Goal: Task Accomplishment & Management: Complete application form

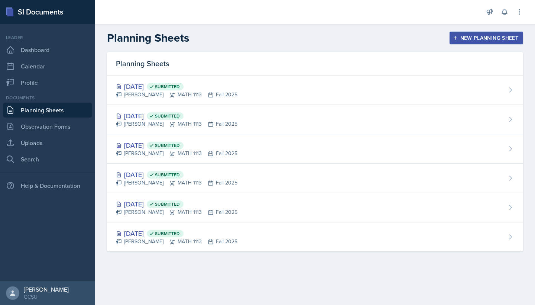
click at [463, 41] on div "New Planning Sheet" at bounding box center [486, 38] width 64 height 6
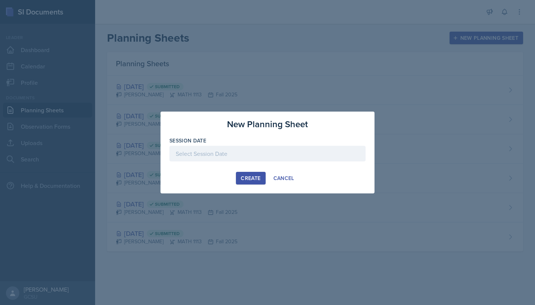
click at [230, 153] on div at bounding box center [267, 154] width 196 height 16
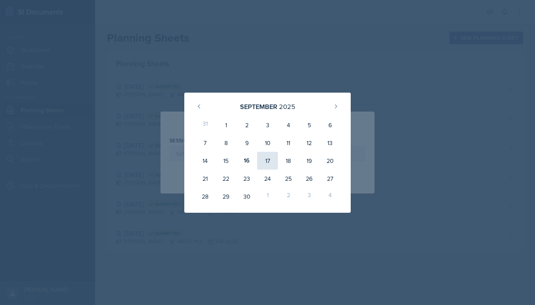
click at [263, 162] on div "17" at bounding box center [267, 161] width 21 height 18
type input "[DATE]"
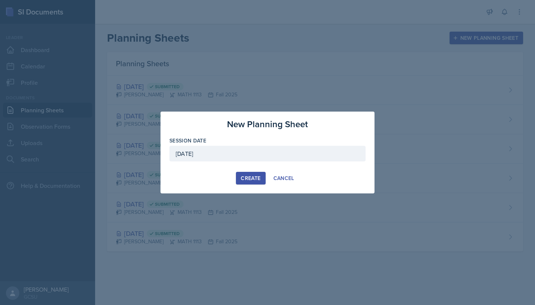
click at [247, 178] on div "Create" at bounding box center [251, 178] width 20 height 6
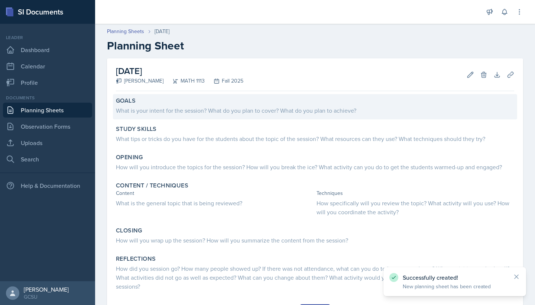
click at [271, 108] on div "What is your intent for the session? What do you plan to cover? What do you pla…" at bounding box center [315, 110] width 398 height 9
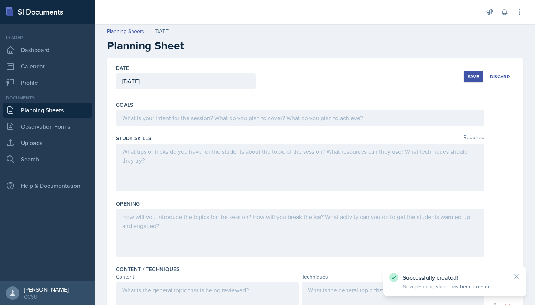
click at [260, 112] on div at bounding box center [300, 118] width 369 height 16
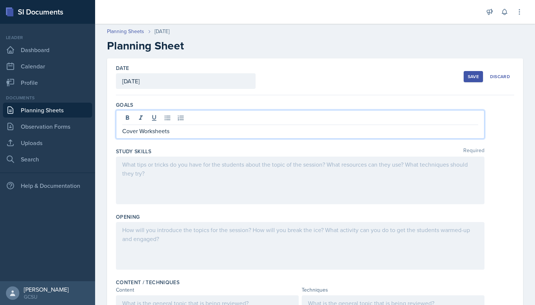
click at [69, 111] on link "Planning Sheets" at bounding box center [47, 110] width 89 height 15
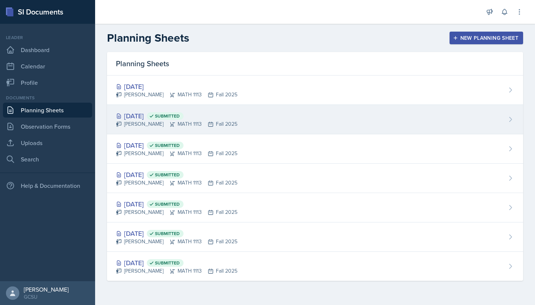
click at [180, 118] on span "Submitted" at bounding box center [167, 116] width 25 height 6
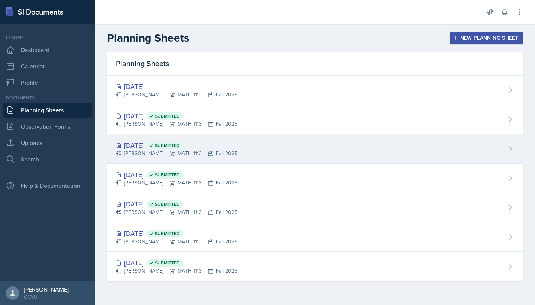
click at [197, 138] on div "[DATE] Submitted Eni Bashua MATH 1113 Fall 2025" at bounding box center [315, 148] width 416 height 29
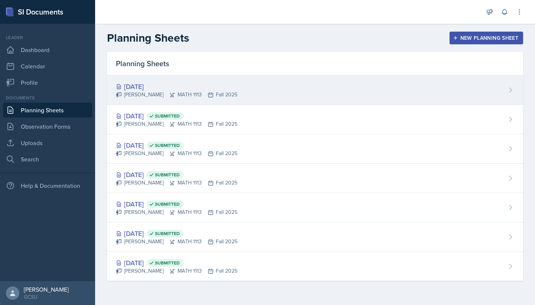
click at [181, 82] on div "[DATE]" at bounding box center [177, 86] width 122 height 10
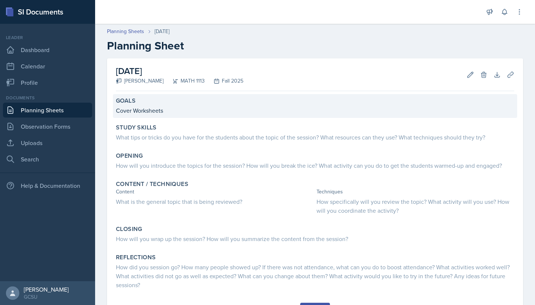
click at [175, 110] on p "Cover Worksheets" at bounding box center [315, 110] width 398 height 9
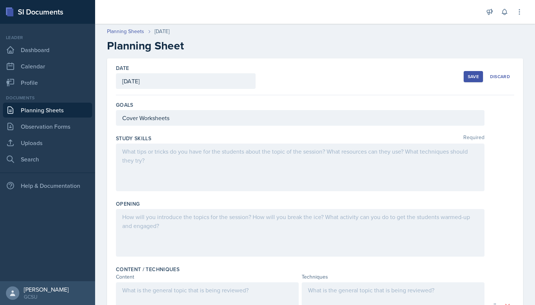
click at [178, 120] on div "Cover Worksheets" at bounding box center [300, 118] width 369 height 16
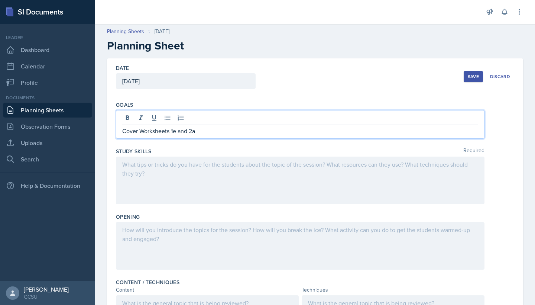
click at [172, 173] on div at bounding box center [300, 180] width 369 height 48
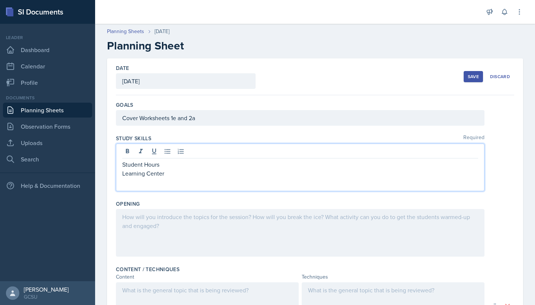
click at [183, 220] on div at bounding box center [300, 233] width 369 height 48
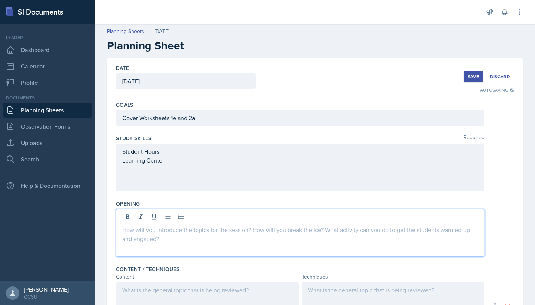
click at [160, 228] on p at bounding box center [300, 229] width 356 height 9
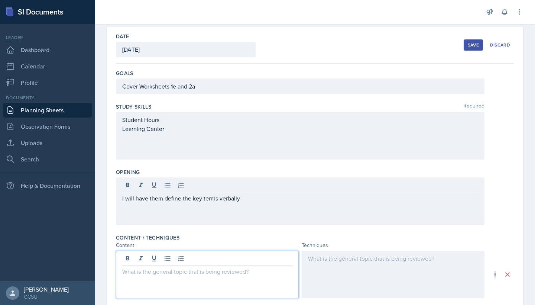
click at [329, 256] on div at bounding box center [393, 274] width 183 height 48
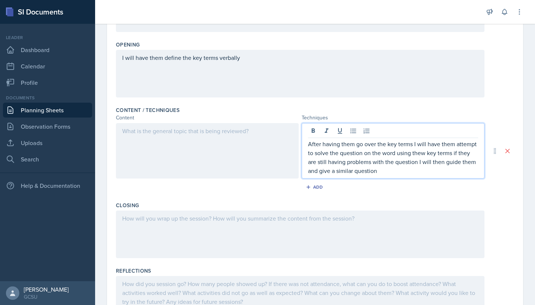
scroll to position [156, 0]
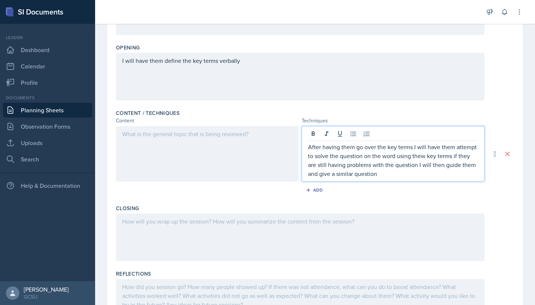
click at [229, 142] on div at bounding box center [207, 153] width 183 height 55
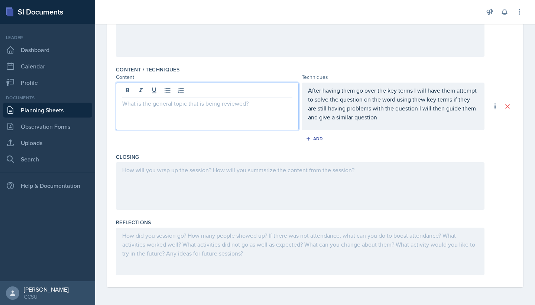
scroll to position [200, 0]
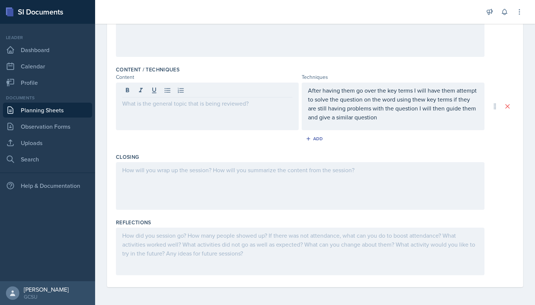
click at [228, 175] on div at bounding box center [300, 186] width 369 height 48
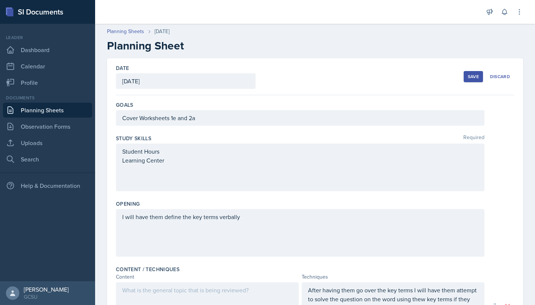
scroll to position [0, 0]
click at [472, 81] on button "Save" at bounding box center [473, 76] width 19 height 11
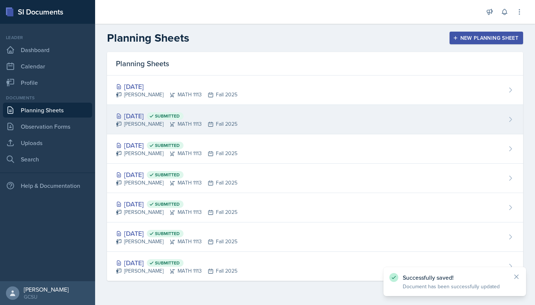
click at [191, 129] on div "[DATE] Submitted [PERSON_NAME] MATH 1113 Fall 2025" at bounding box center [315, 119] width 416 height 29
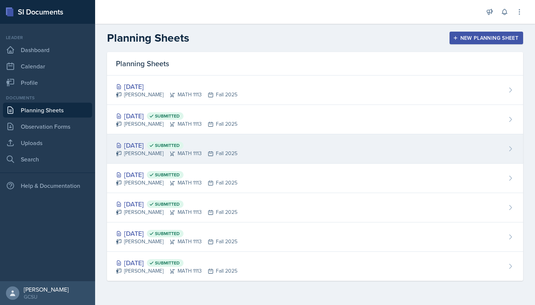
click at [208, 156] on icon at bounding box center [211, 153] width 6 height 6
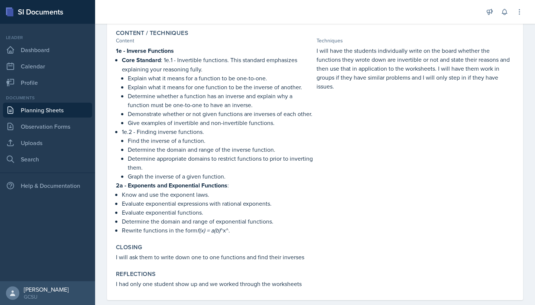
scroll to position [156, 0]
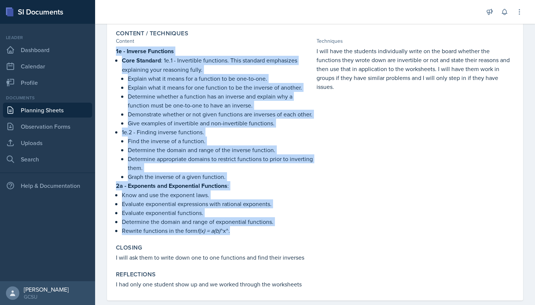
drag, startPoint x: 116, startPoint y: 48, endPoint x: 283, endPoint y: 233, distance: 248.6
click at [283, 233] on div "1e - Inverse Functions Core Standard : 1e.1 - Invertible functions. This standa…" at bounding box center [215, 140] width 198 height 188
copy div "1e - Inverse Functions Core Standard : 1e.1 - Invertible functions. This standa…"
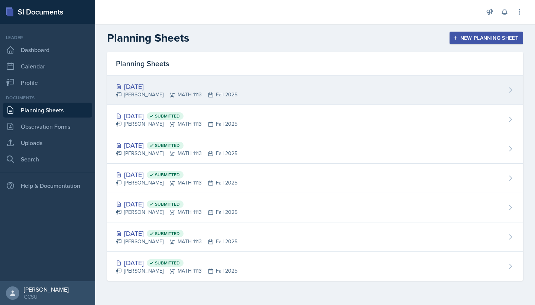
click at [139, 84] on div "[DATE]" at bounding box center [177, 86] width 122 height 10
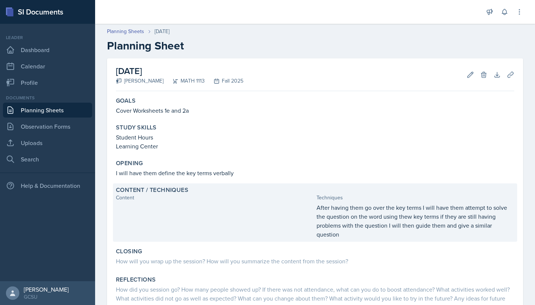
click at [190, 193] on div "Content / Techniques" at bounding box center [315, 189] width 398 height 7
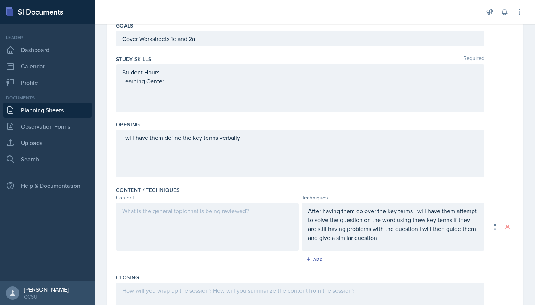
scroll to position [84, 0]
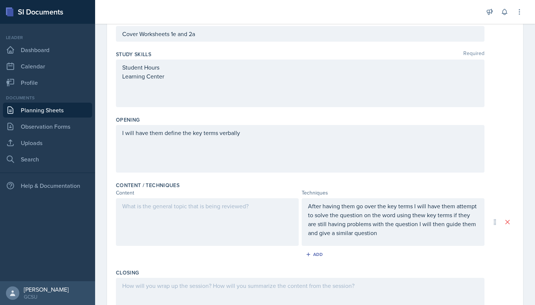
click at [169, 210] on div at bounding box center [207, 222] width 183 height 48
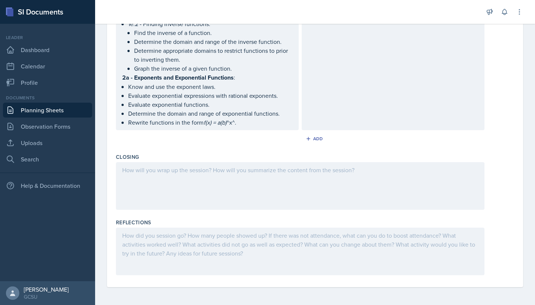
click at [208, 180] on div at bounding box center [300, 186] width 369 height 48
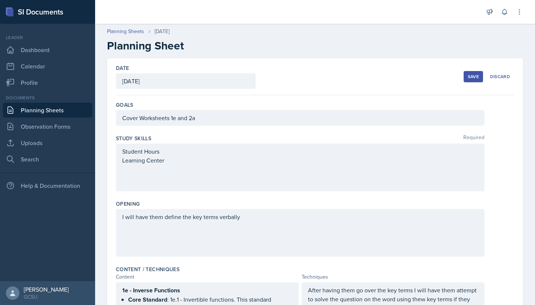
scroll to position [0, 0]
click at [221, 236] on div "I will have them define the key terms verbally" at bounding box center [300, 233] width 369 height 48
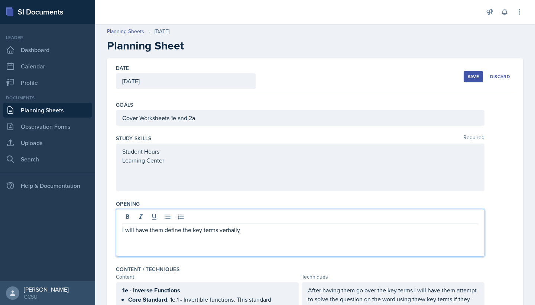
click at [217, 229] on p "I will have them define the key terms verbally" at bounding box center [300, 229] width 356 height 9
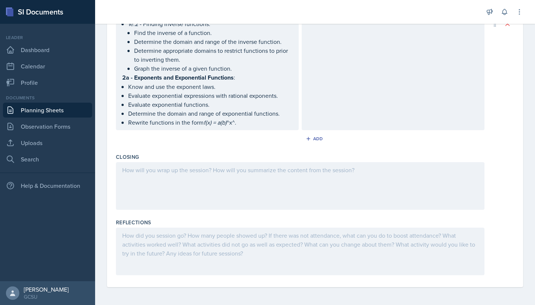
scroll to position [365, 0]
click at [182, 169] on div at bounding box center [300, 186] width 369 height 48
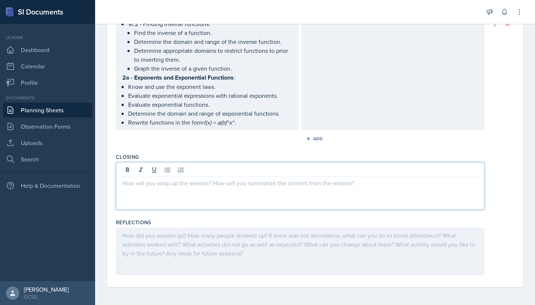
click at [182, 178] on p at bounding box center [300, 182] width 356 height 9
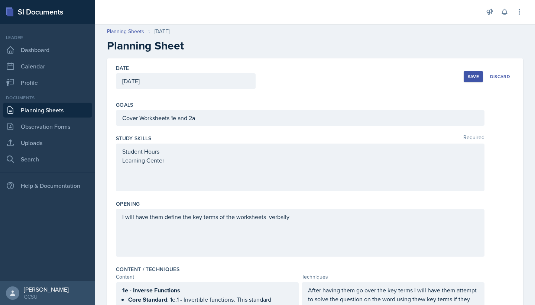
scroll to position [0, 0]
click at [471, 77] on div "Save" at bounding box center [473, 77] width 11 height 6
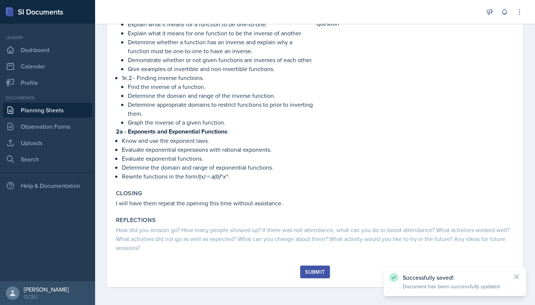
scroll to position [211, 0]
click at [317, 270] on div "Submit" at bounding box center [315, 272] width 20 height 6
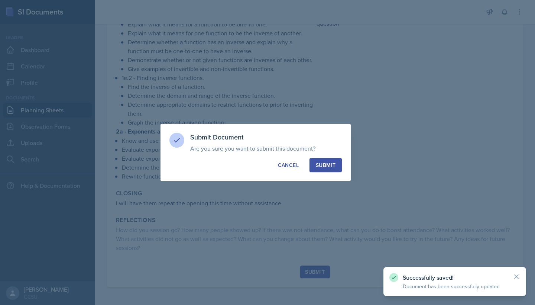
click at [320, 167] on div "Submit" at bounding box center [326, 164] width 20 height 7
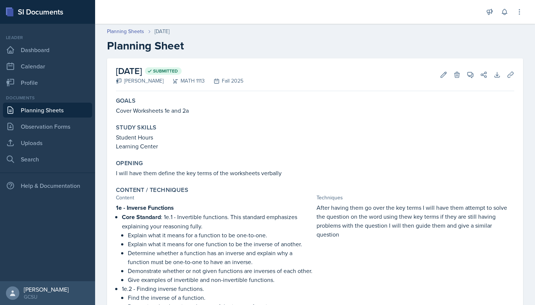
scroll to position [0, 0]
